Goal: Task Accomplishment & Management: Complete application form

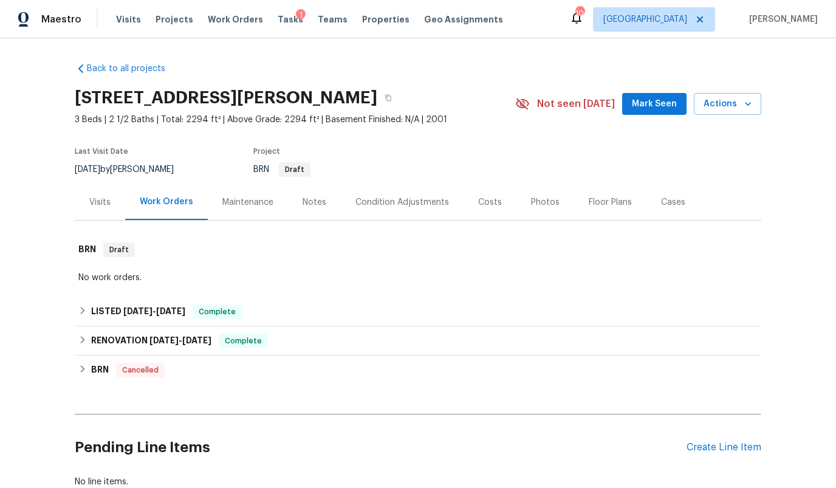
click at [296, 18] on div "1" at bounding box center [301, 15] width 10 height 12
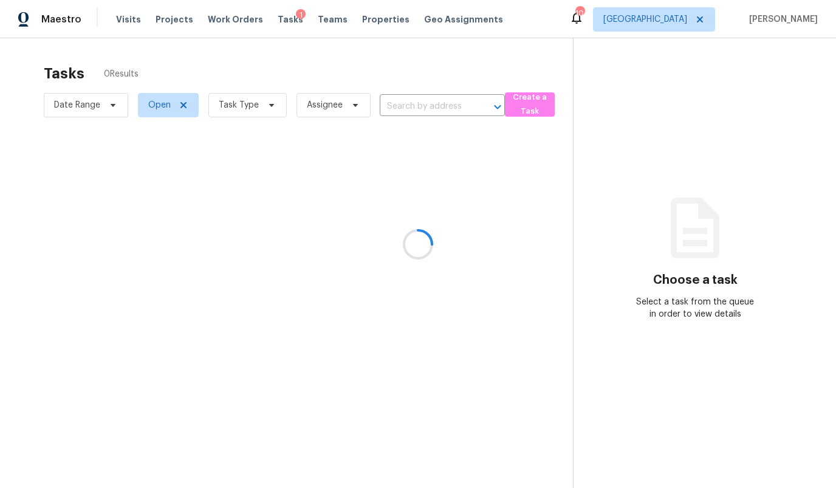
click at [410, 106] on div at bounding box center [418, 244] width 836 height 488
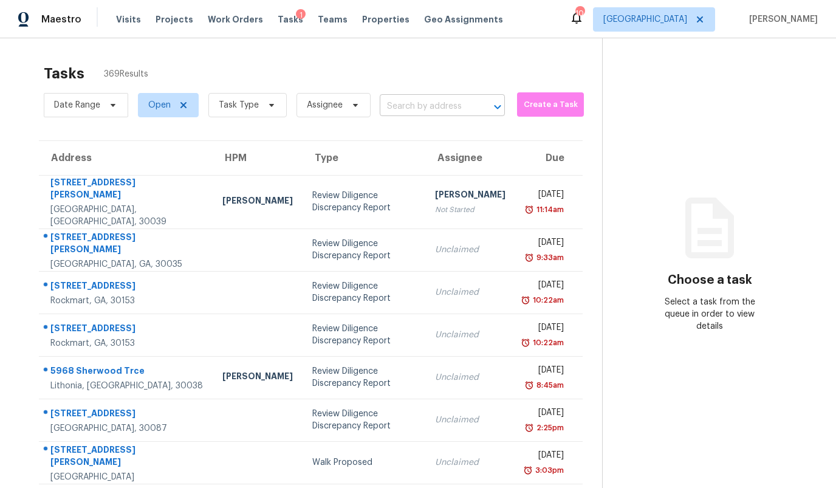
click at [403, 101] on input "text" at bounding box center [425, 106] width 91 height 19
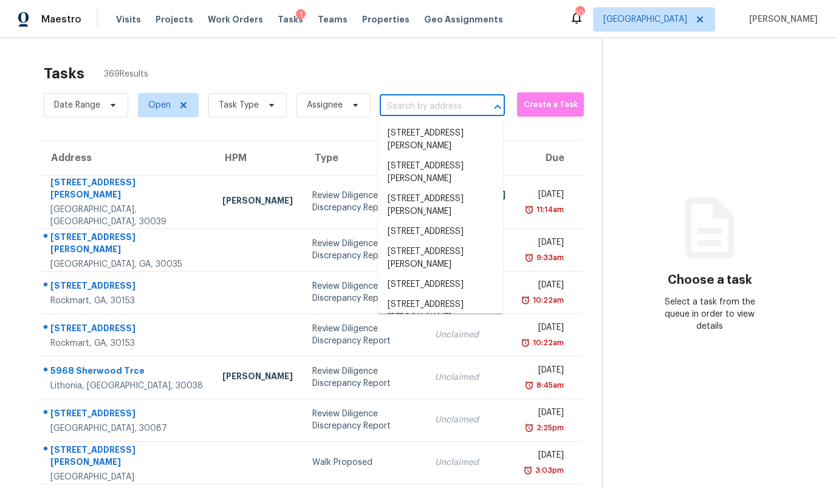
paste input "2122 Tigris Dr, West Palm Beach, FL 33411"
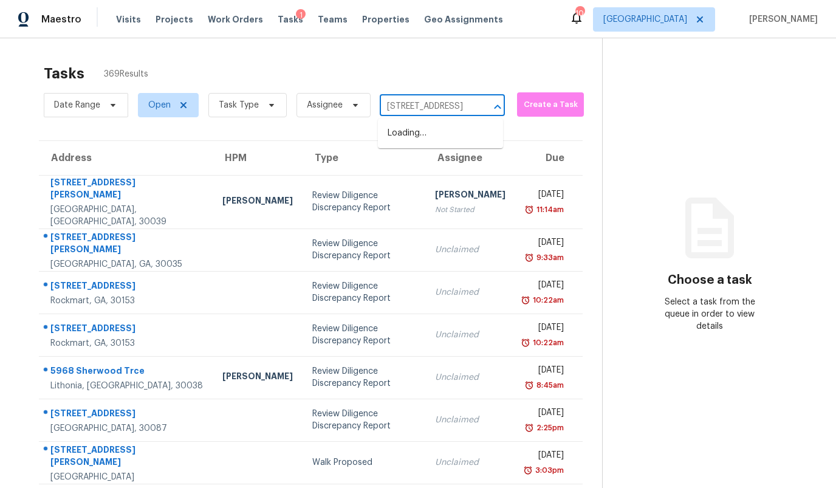
scroll to position [0, 79]
type input "2122 Tigris Dr, West Palm Beach, FL 33411"
click at [533, 109] on span "Create a Task" at bounding box center [550, 105] width 55 height 14
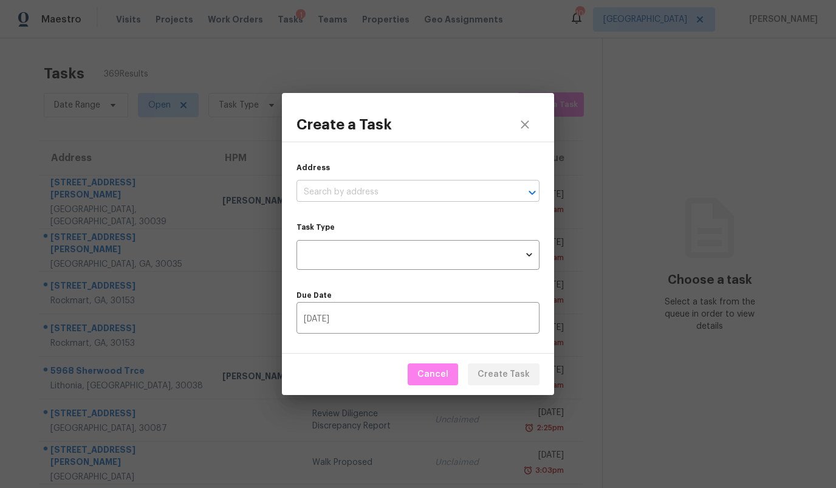
click at [386, 186] on input "text" at bounding box center [400, 192] width 209 height 19
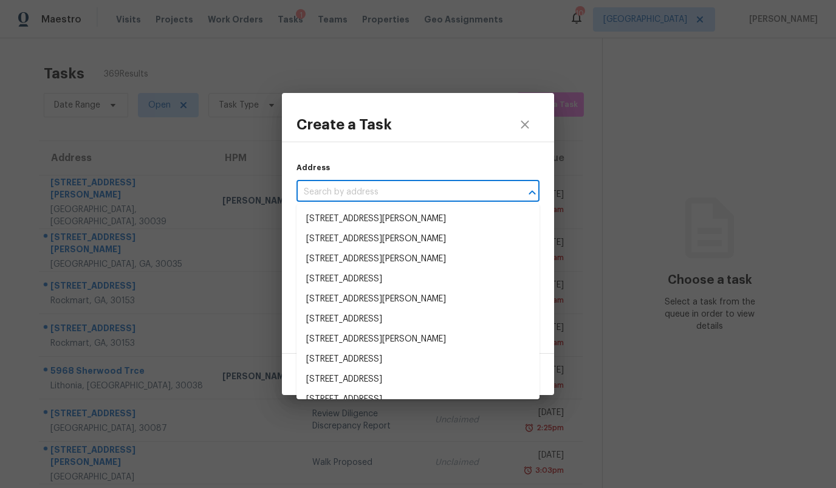
paste input "2122 Tigris Dr, West Palm Beach, FL 33411"
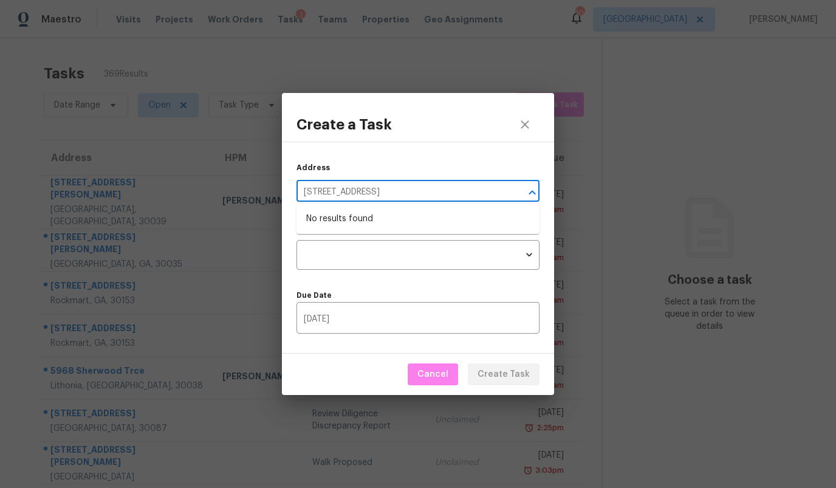
type input "2122 Tigris Dr, West Palm Beach, FL 33411"
click at [530, 120] on icon "close" at bounding box center [524, 124] width 15 height 15
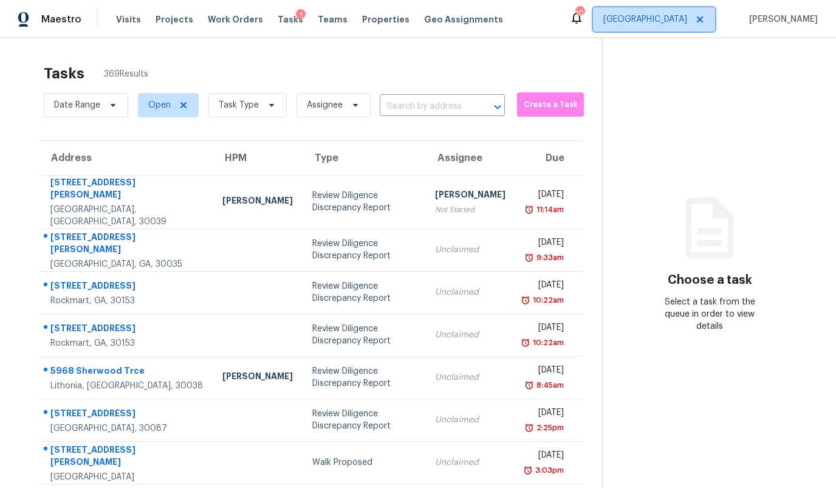
click at [691, 13] on span "Atlanta" at bounding box center [654, 19] width 122 height 24
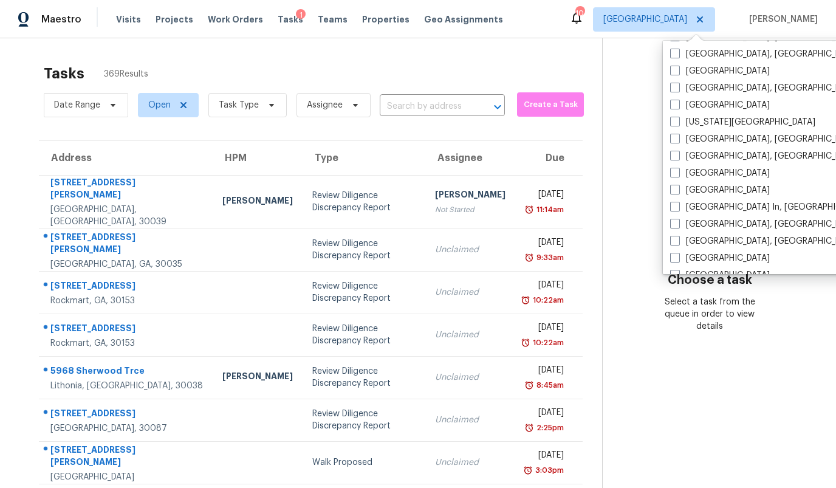
scroll to position [514, 0]
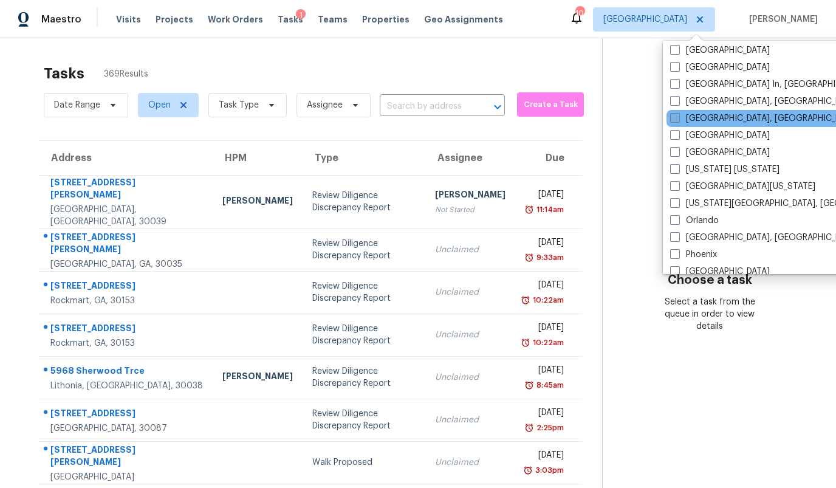
click at [688, 121] on label "Miami, FL" at bounding box center [764, 118] width 188 height 12
click at [678, 120] on input "Miami, FL" at bounding box center [674, 116] width 8 height 8
checkbox input "true"
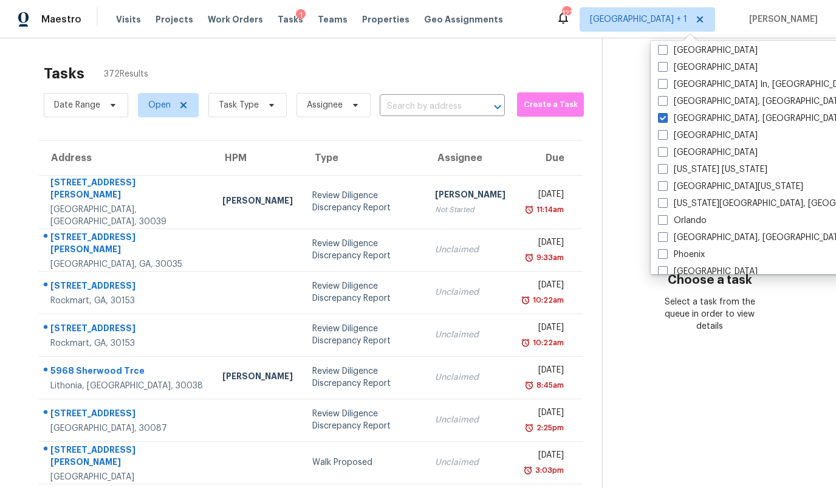
click at [602, 218] on section "Choose a task Select a task from the queue in order to view details" at bounding box center [709, 353] width 214 height 630
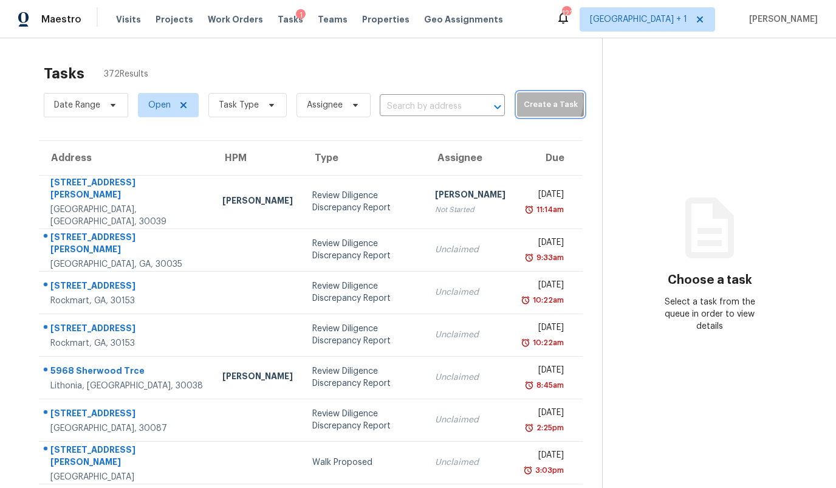
click at [525, 101] on span "Create a Task" at bounding box center [550, 105] width 55 height 14
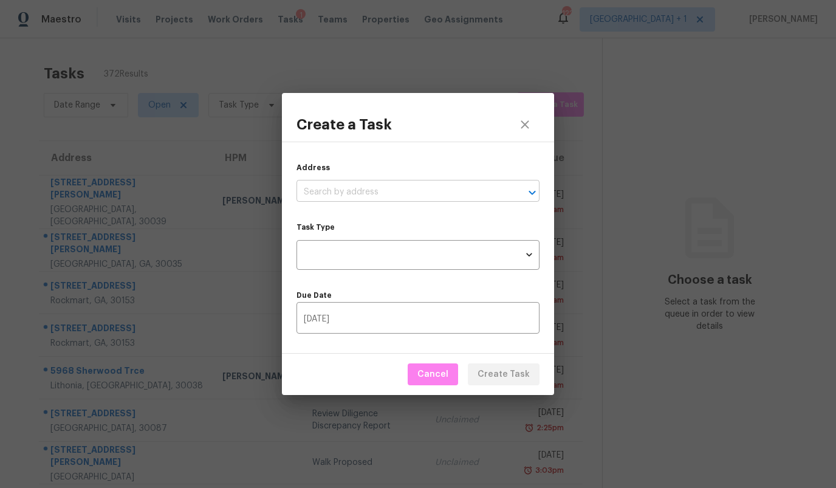
click at [432, 186] on input "text" at bounding box center [400, 192] width 209 height 19
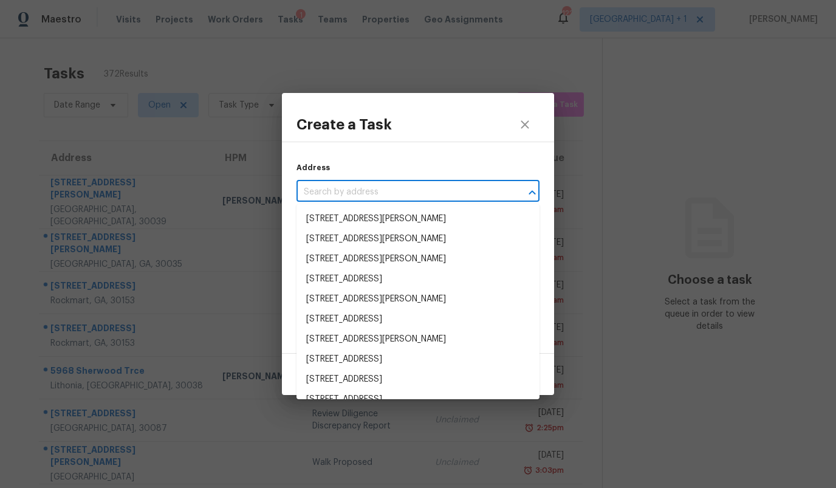
paste input "2122 Tigris Dr, West Palm Beach, FL 33411"
type input "2122 Tigris Dr, West Palm Beach, FL 33411"
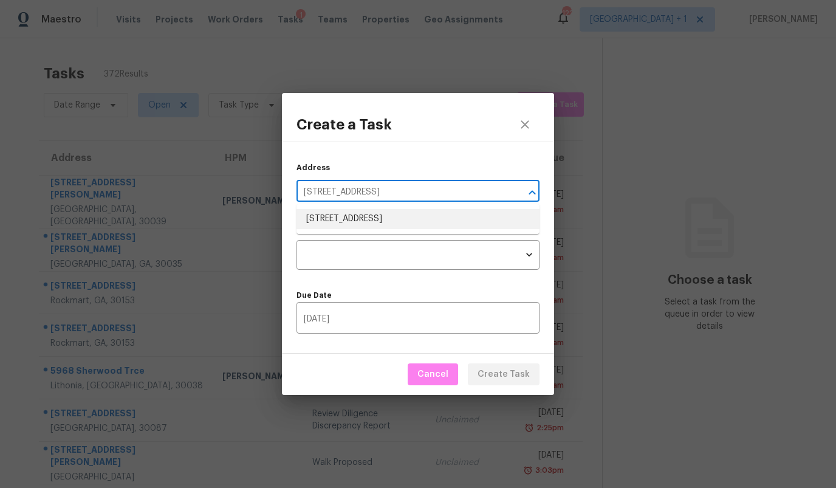
click at [398, 222] on li "2122 Tigris Dr, West Palm Beach, FL 33411" at bounding box center [417, 219] width 243 height 20
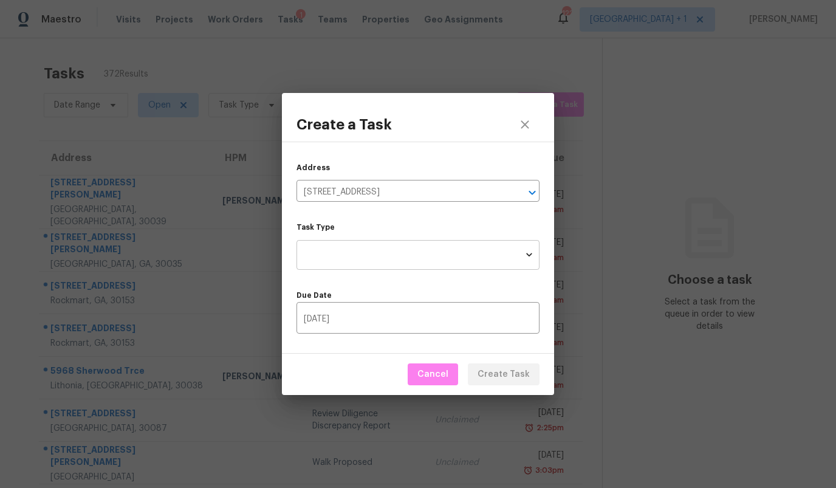
click at [390, 256] on body "Maestro Visits Projects Work Orders Tasks 1 Teams Properties Geo Assignments 12…" at bounding box center [418, 244] width 836 height 488
click at [390, 256] on li "Condition Scoping - Full" at bounding box center [417, 255] width 243 height 20
type input "virtual_full_assessment"
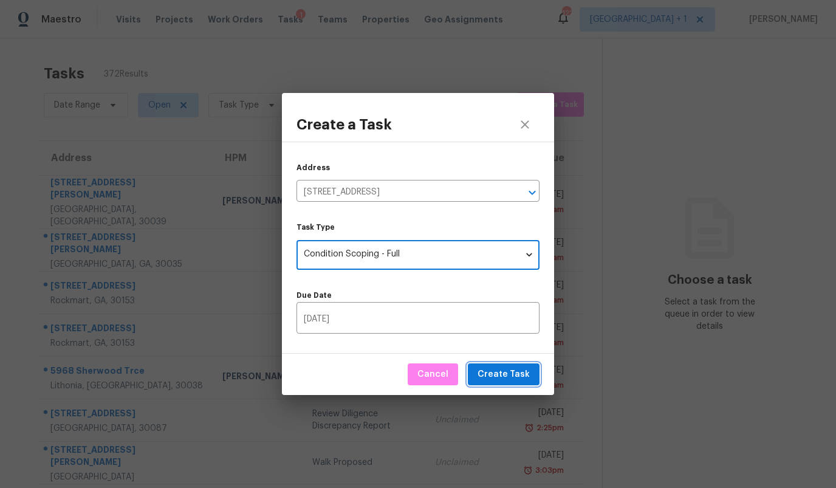
click at [495, 372] on span "Create Task" at bounding box center [503, 374] width 52 height 15
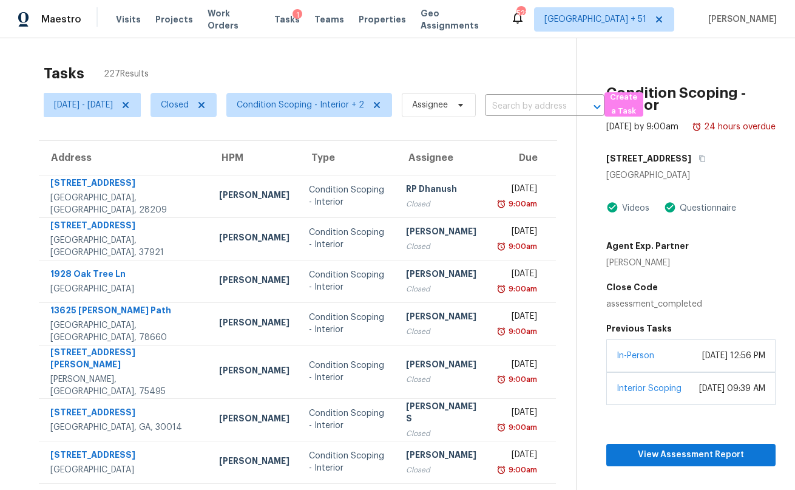
scroll to position [142, 0]
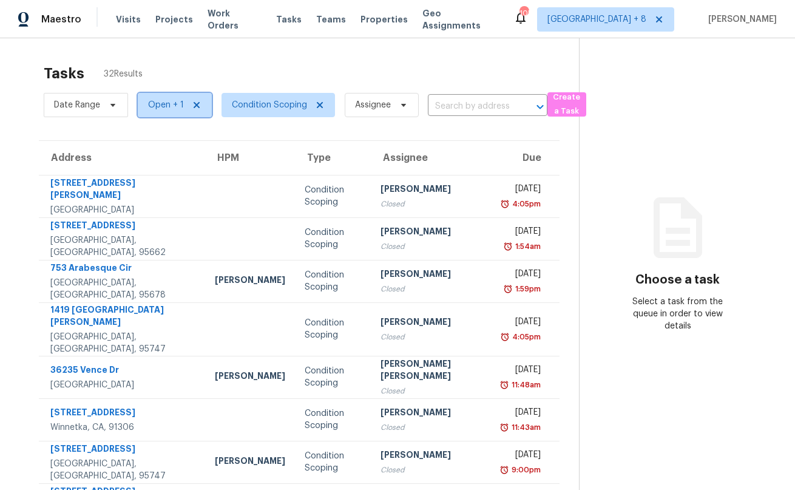
click at [161, 109] on span "Open + 1" at bounding box center [166, 105] width 36 height 12
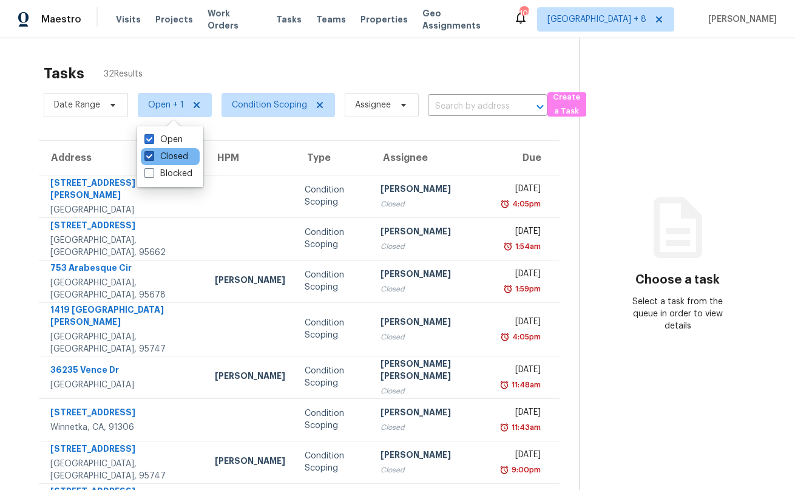
click at [162, 152] on label "Closed" at bounding box center [167, 157] width 44 height 12
click at [152, 152] on input "Closed" at bounding box center [149, 155] width 8 height 8
checkbox input "false"
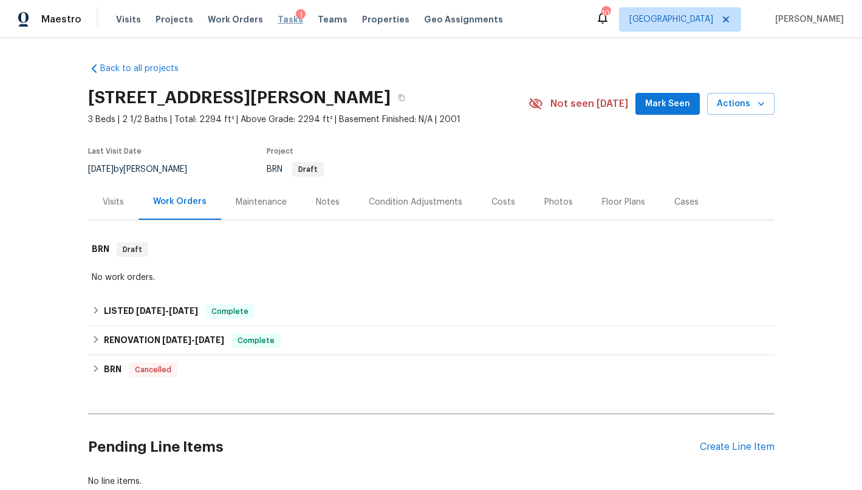
click at [278, 17] on span "Tasks" at bounding box center [291, 19] width 26 height 9
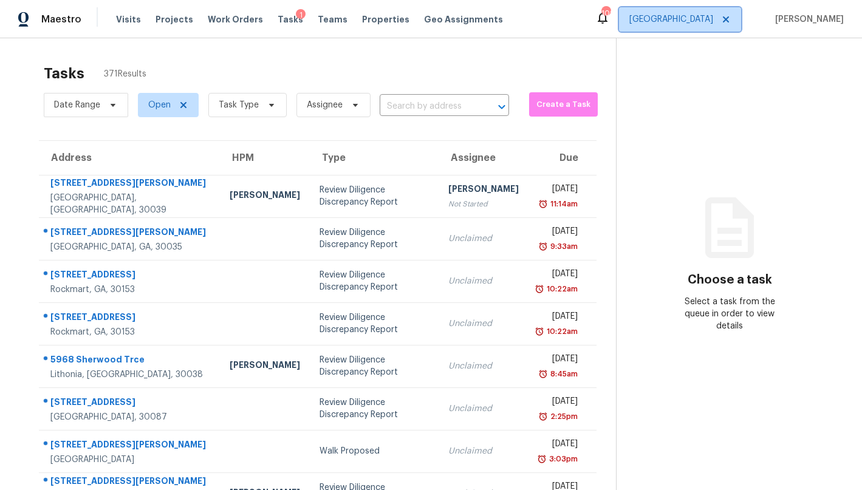
click at [704, 21] on span "Atlanta" at bounding box center [671, 19] width 84 height 12
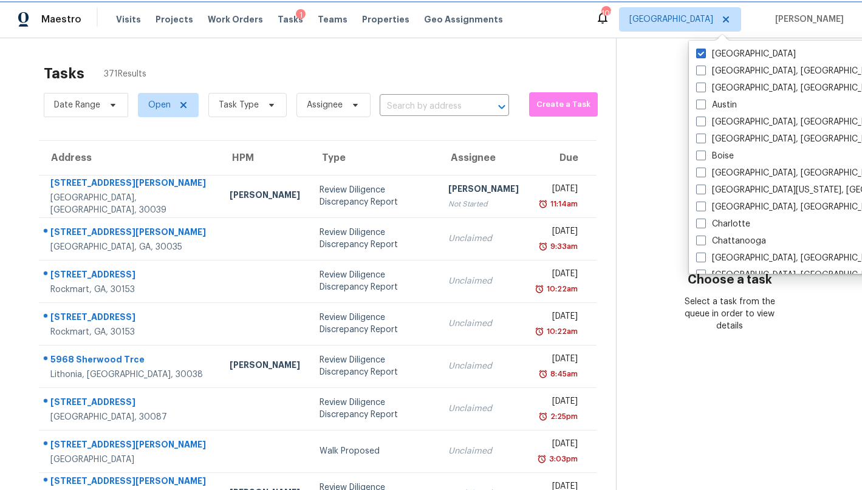
click at [704, 21] on span "Atlanta" at bounding box center [671, 19] width 84 height 12
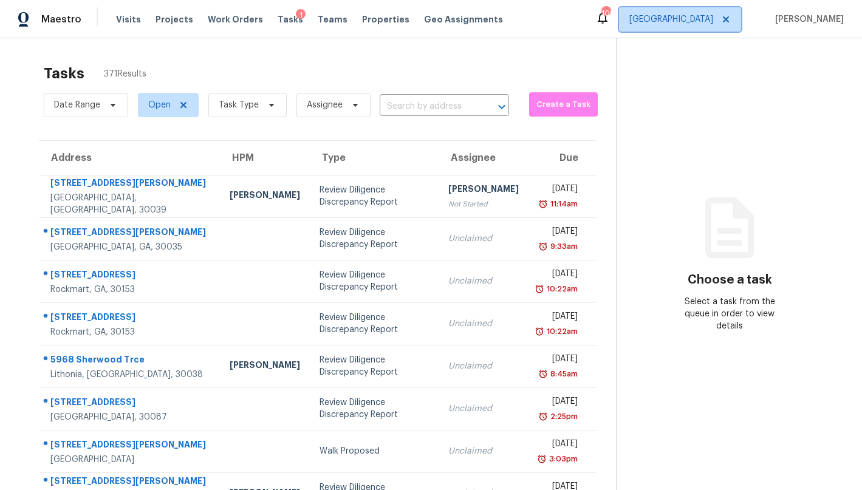
click at [700, 19] on span "Atlanta" at bounding box center [671, 19] width 84 height 12
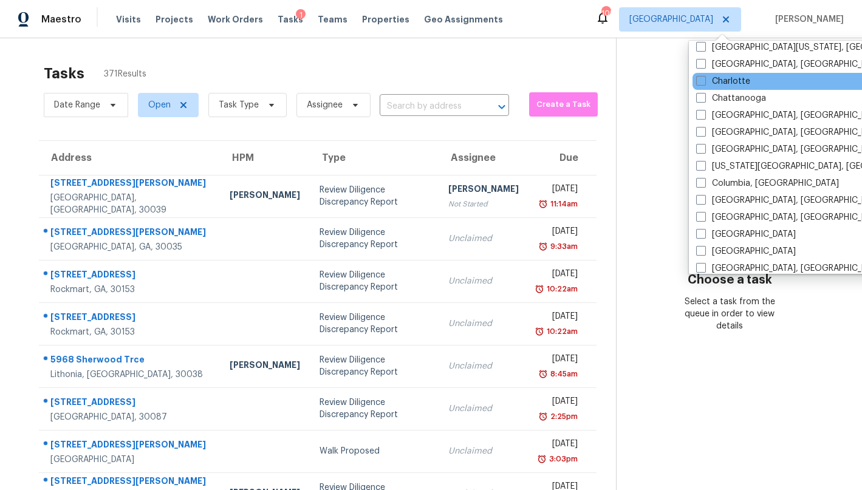
scroll to position [358, 0]
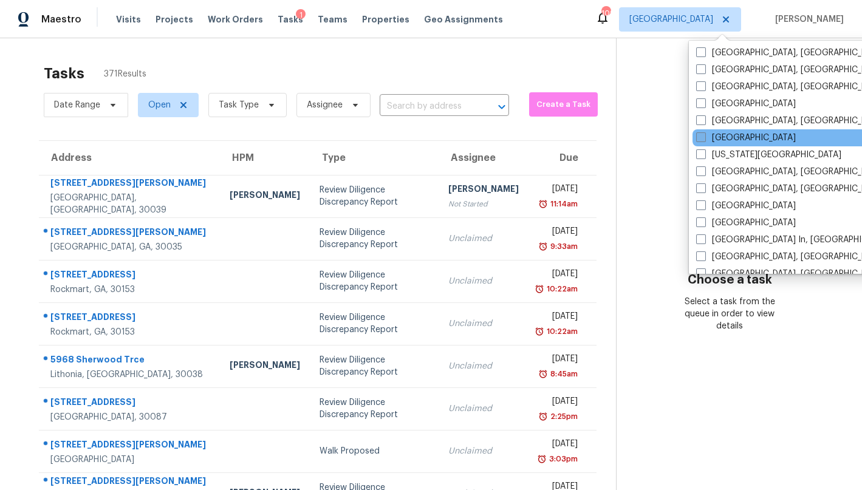
click at [729, 136] on label "Jacksonville" at bounding box center [746, 138] width 100 height 12
click at [704, 136] on input "Jacksonville" at bounding box center [700, 136] width 8 height 8
checkbox input "true"
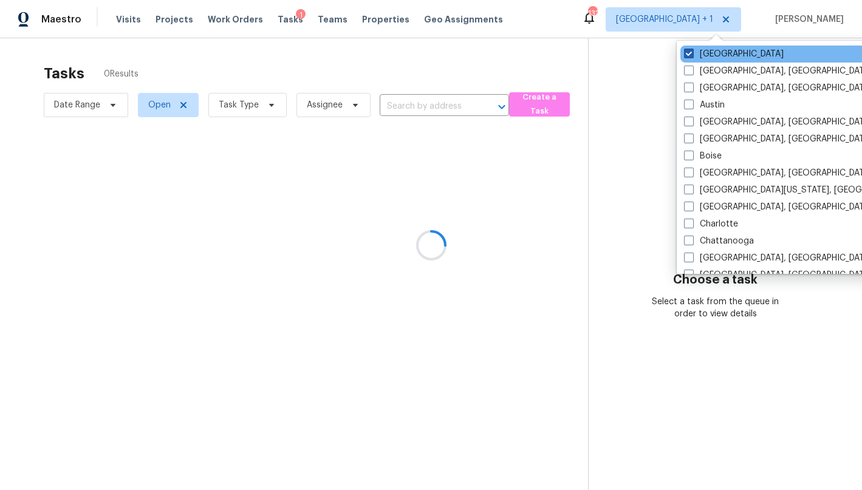
click at [704, 56] on label "Atlanta" at bounding box center [734, 54] width 100 height 12
click at [692, 56] on input "Atlanta" at bounding box center [688, 52] width 8 height 8
checkbox input "false"
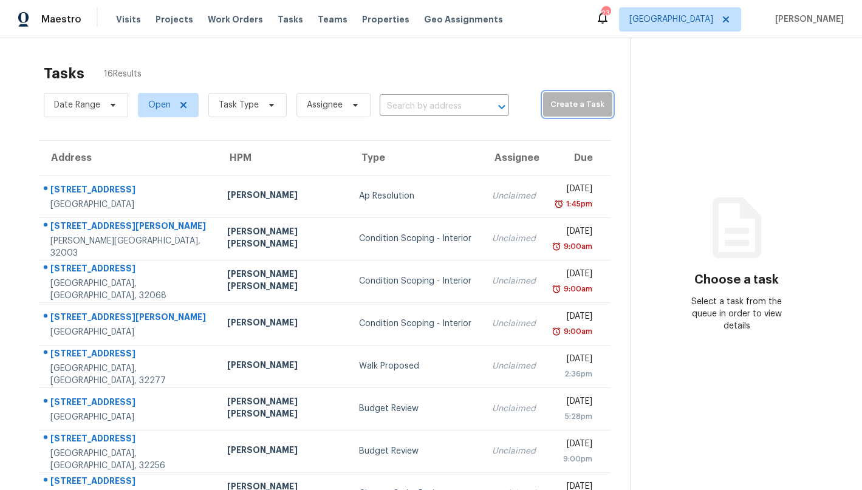
click at [549, 104] on span "Create a Task" at bounding box center [577, 105] width 57 height 14
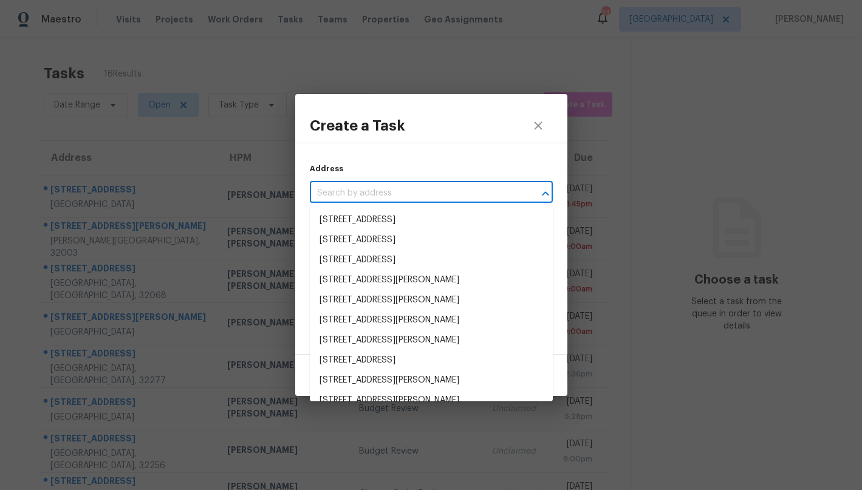
click at [472, 188] on input "text" at bounding box center [414, 193] width 209 height 19
paste input "251 Buck Run Way, Saint Augustine, FL 32092"
type input "251 Buck Run Way, Saint Augustine, FL 32092"
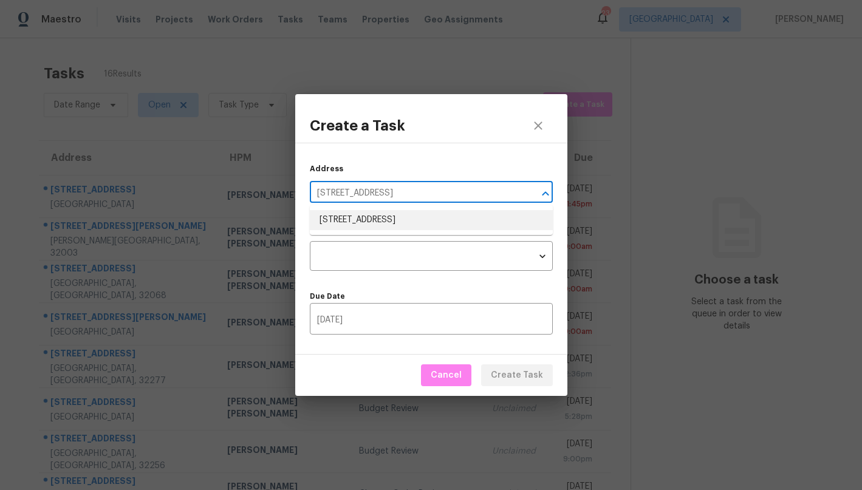
click at [446, 217] on li "251 Buck Run Way, Saint Augustine, FL 32092" at bounding box center [431, 220] width 243 height 20
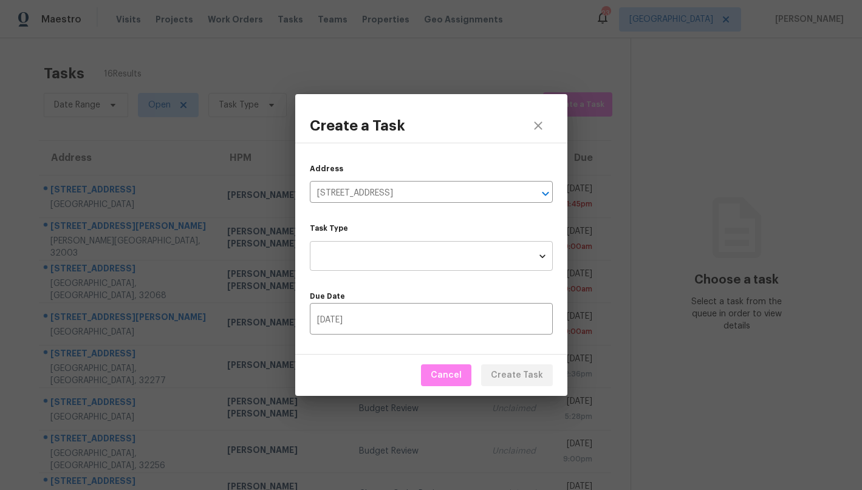
click at [427, 256] on body "Maestro Visits Projects Work Orders Tasks Teams Properties Geo Assignments 23 J…" at bounding box center [431, 245] width 862 height 490
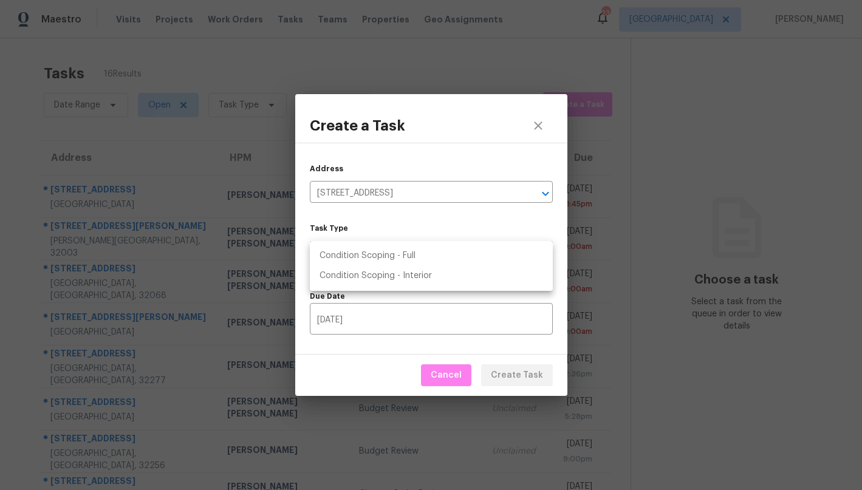
click at [424, 254] on li "Condition Scoping - Full" at bounding box center [431, 256] width 243 height 20
type input "virtual_full_assessment"
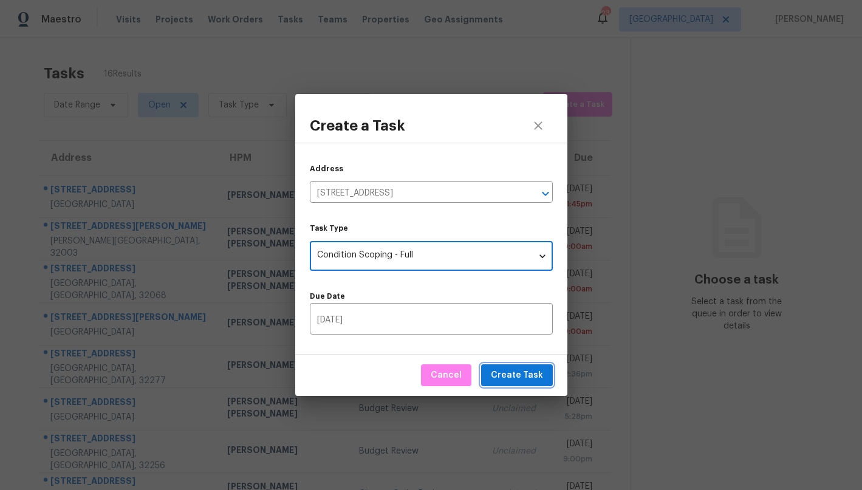
click at [505, 379] on span "Create Task" at bounding box center [517, 375] width 52 height 15
